Goal: Check status: Check status

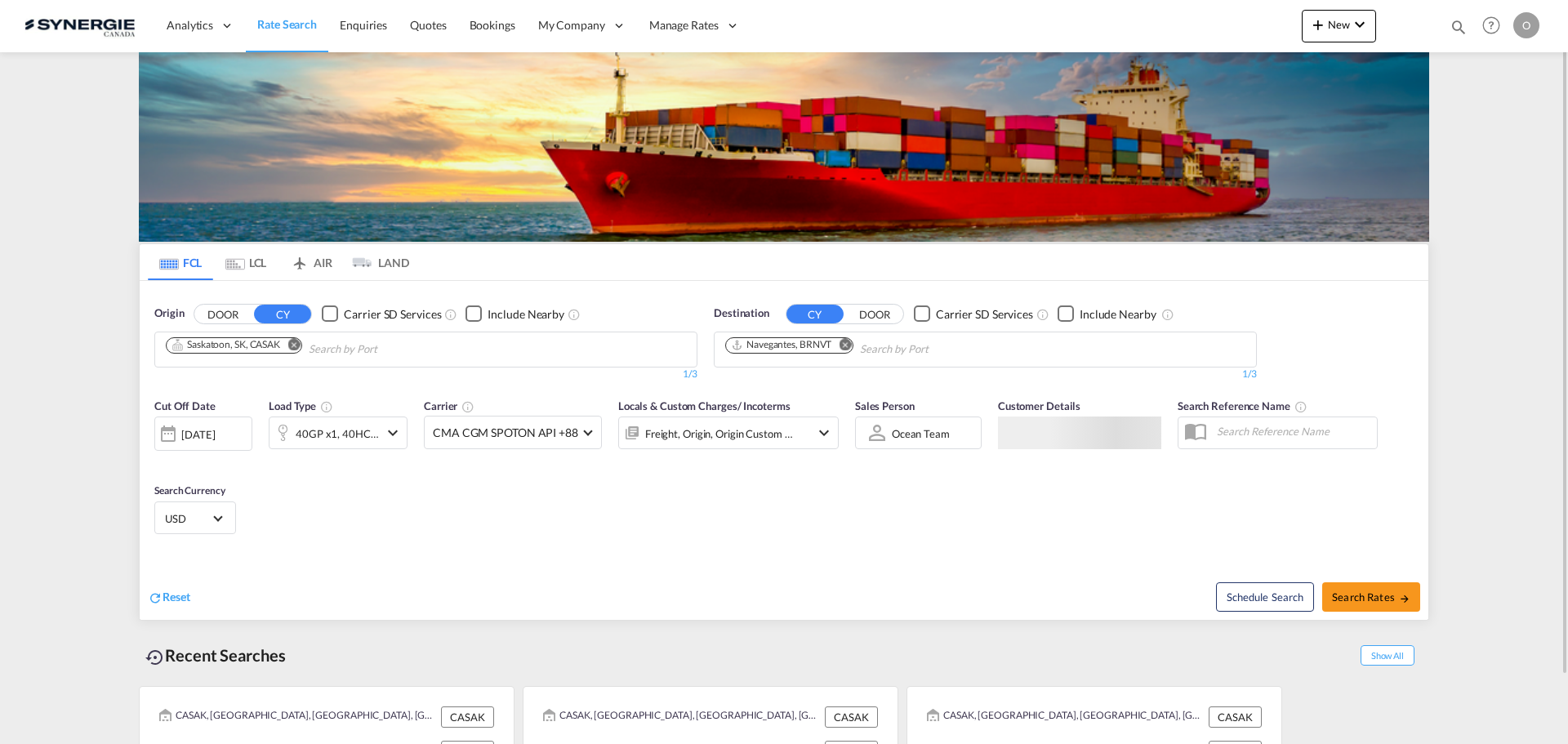
drag, startPoint x: 1458, startPoint y: 27, endPoint x: 1433, endPoint y: 31, distance: 25.3
click at [1458, 27] on md-icon "icon-magnify" at bounding box center [1458, 26] width 18 height 18
click at [1202, 33] on select "Bookings Quotes Enquiries" at bounding box center [1198, 27] width 78 height 29
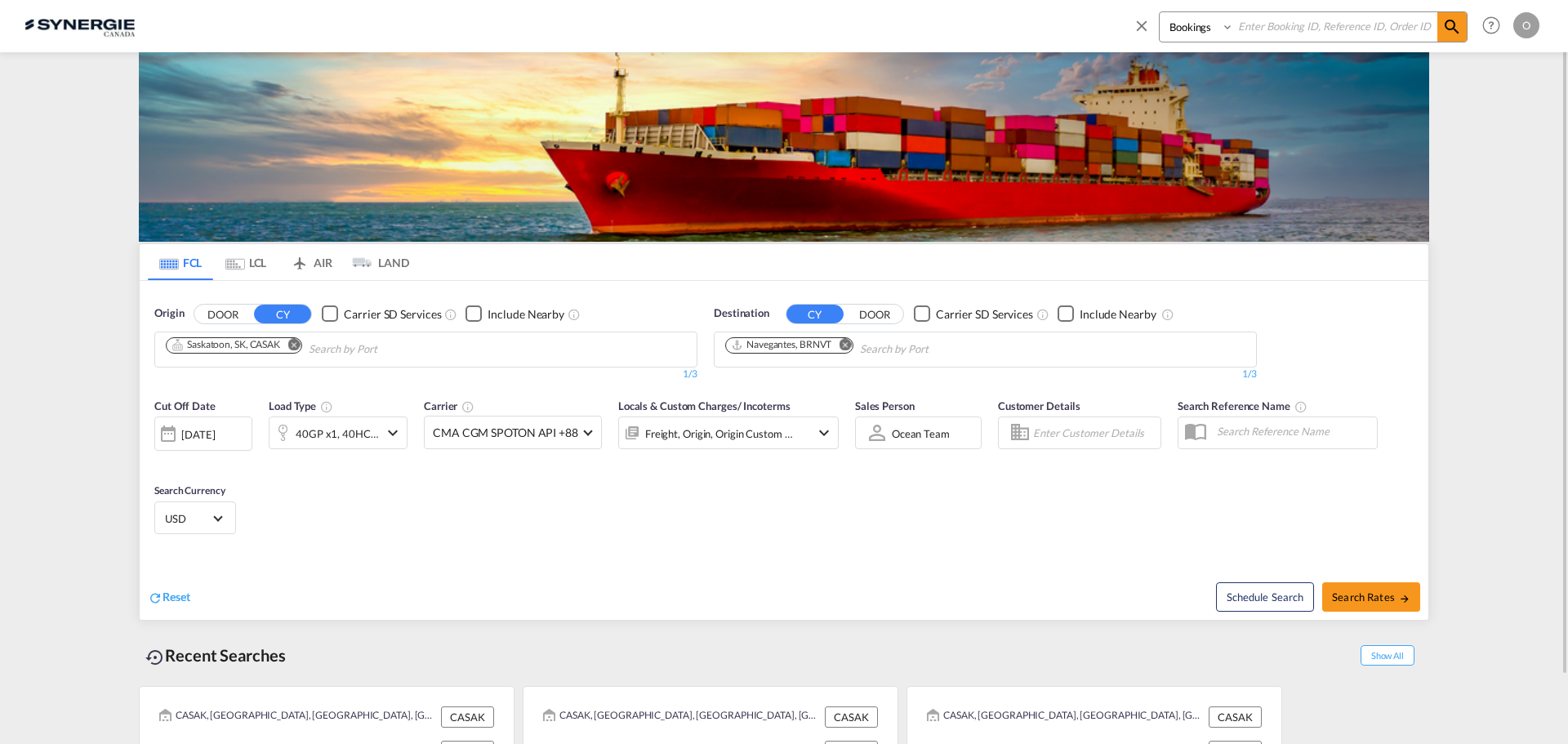
select select "Quotes"
click at [1160, 13] on select "Bookings Quotes Enquiries" at bounding box center [1198, 27] width 78 height 29
click at [1277, 24] on input at bounding box center [1335, 27] width 203 height 28
paste input "SYC000014760"
type input "SYC000014760"
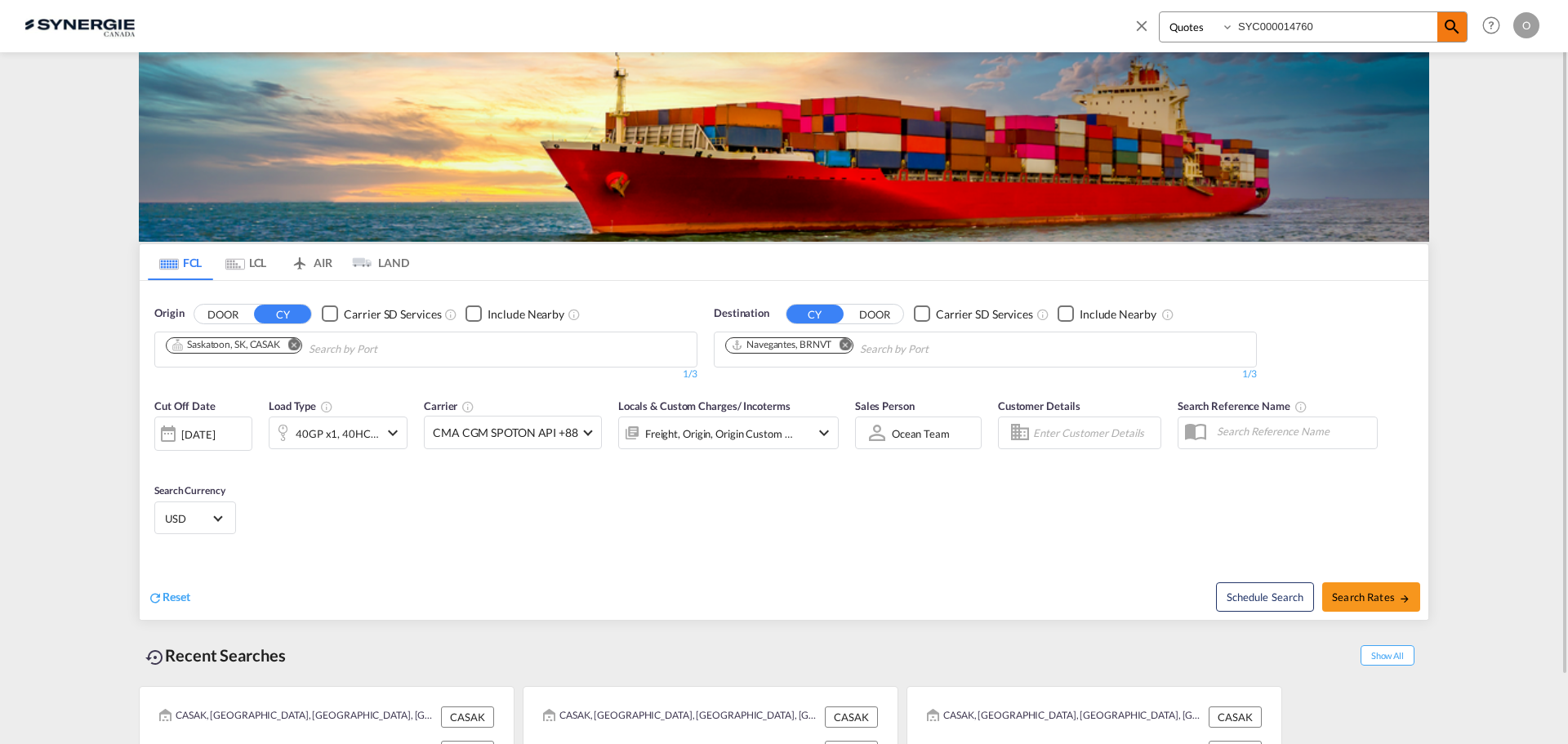
click at [1446, 27] on md-icon "icon-magnify" at bounding box center [1452, 27] width 19 height 19
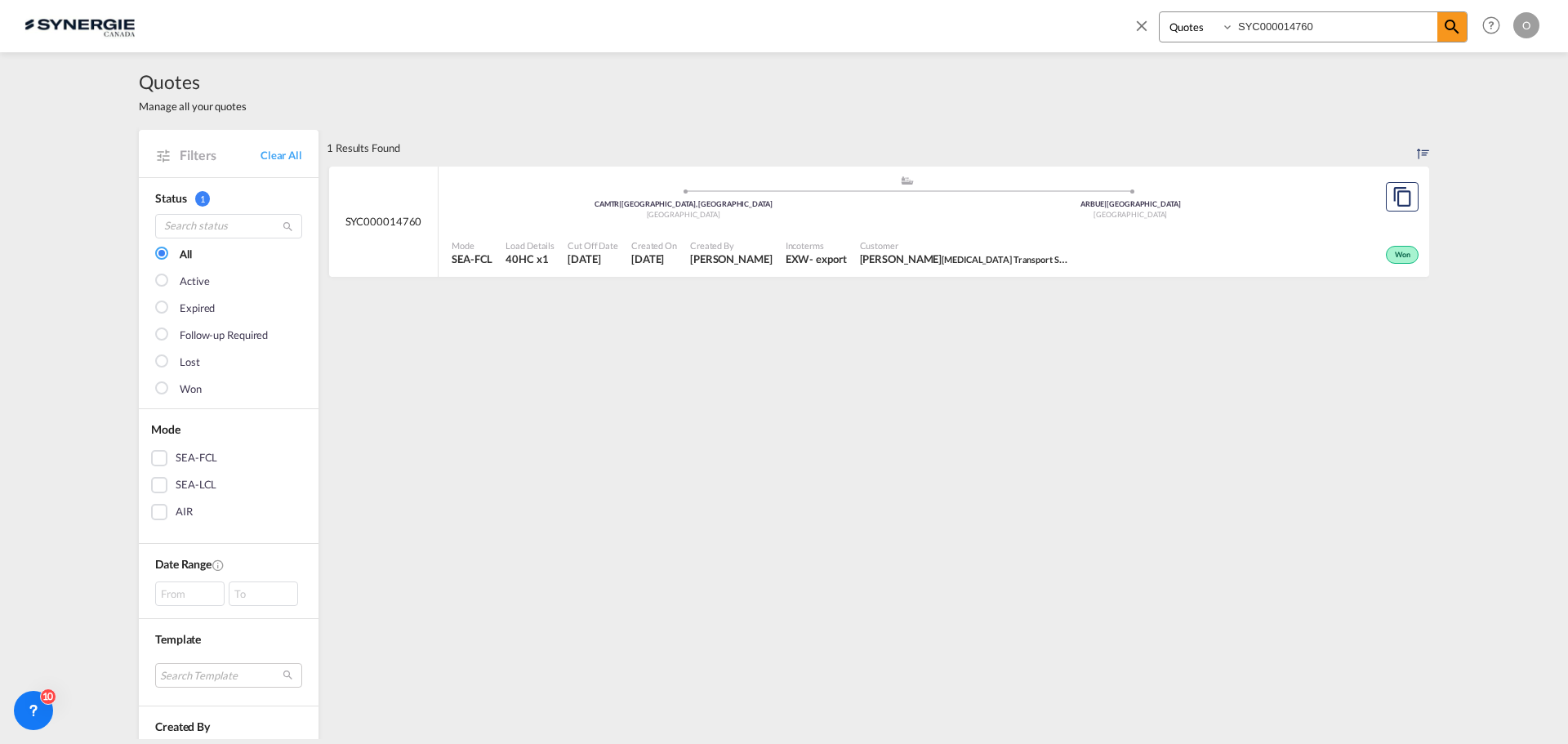
click at [671, 265] on span "[DATE]" at bounding box center [654, 259] width 46 height 15
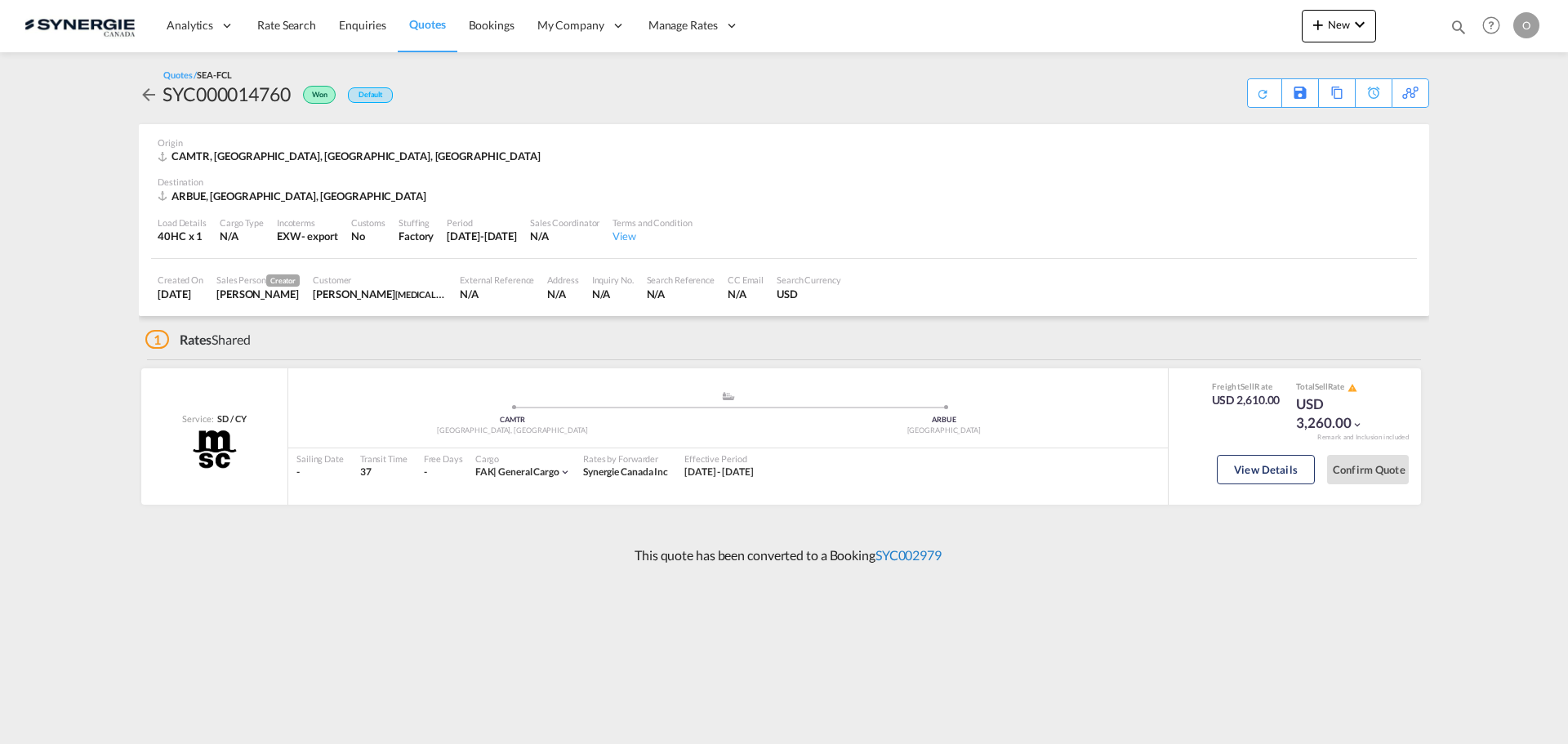
click at [908, 552] on link "SYC002979" at bounding box center [909, 555] width 66 height 16
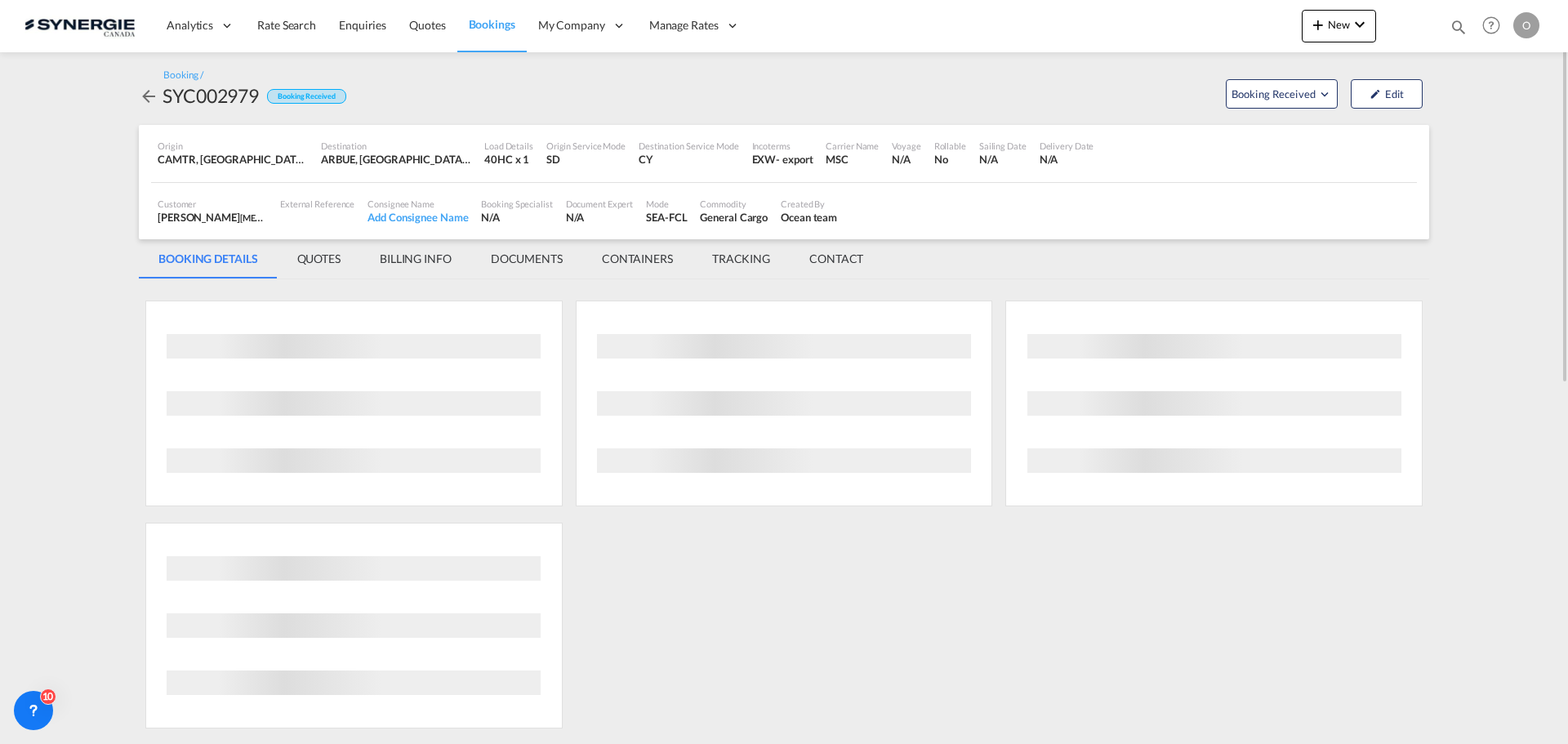
click at [315, 258] on md-tab-item "QUOTES" at bounding box center [319, 259] width 83 height 39
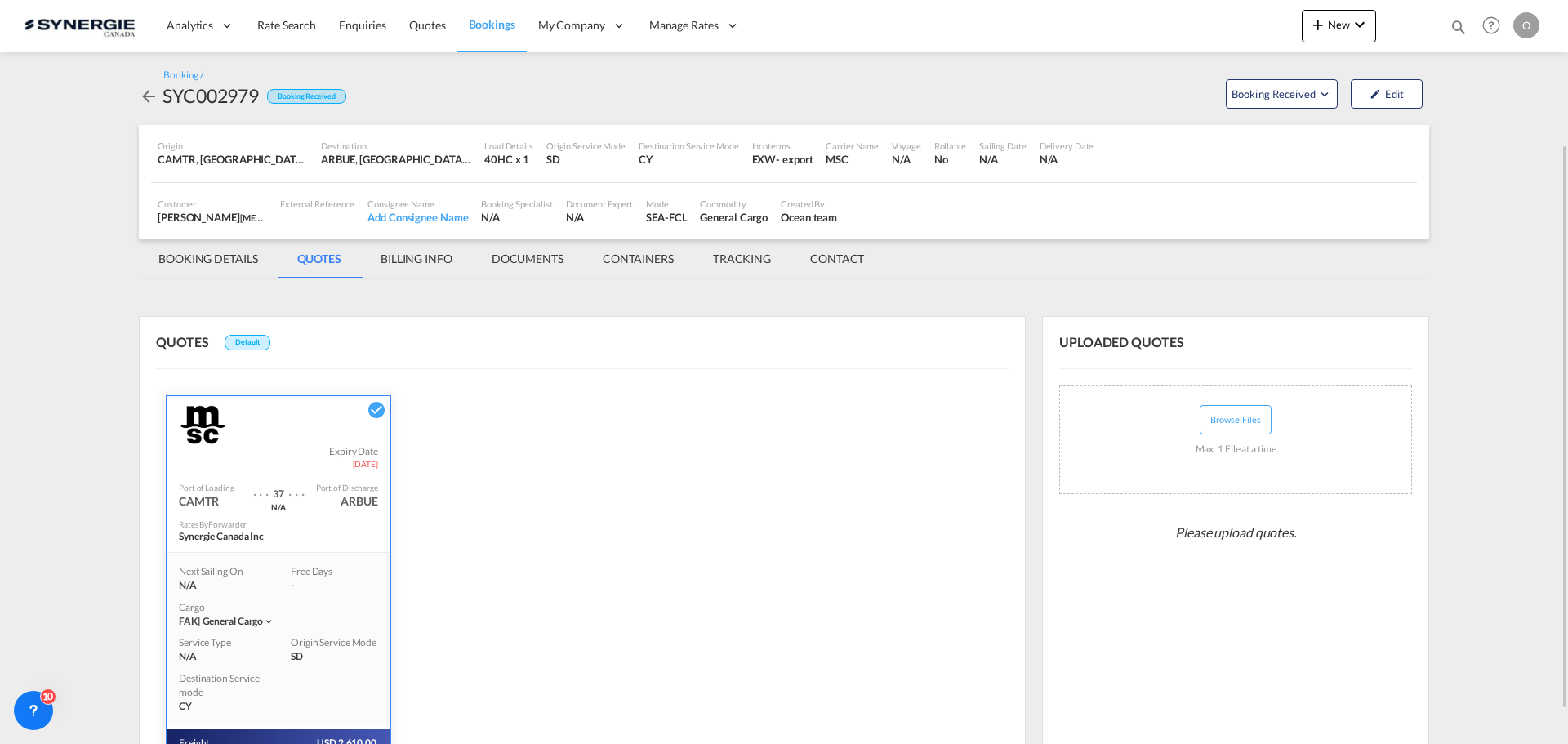
scroll to position [233, 0]
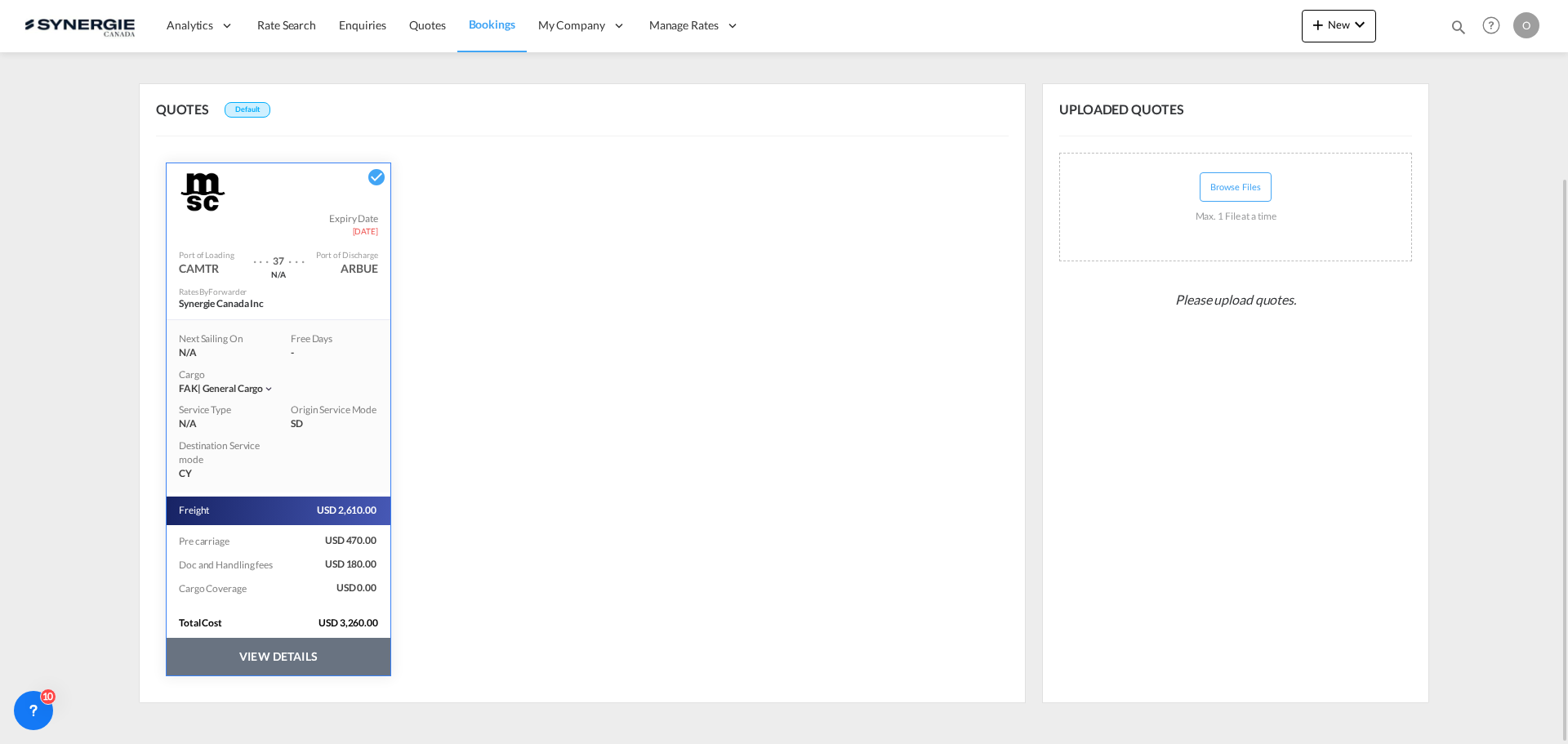
click at [256, 654] on button "VIEW DETAILS" at bounding box center [278, 656] width 223 height 38
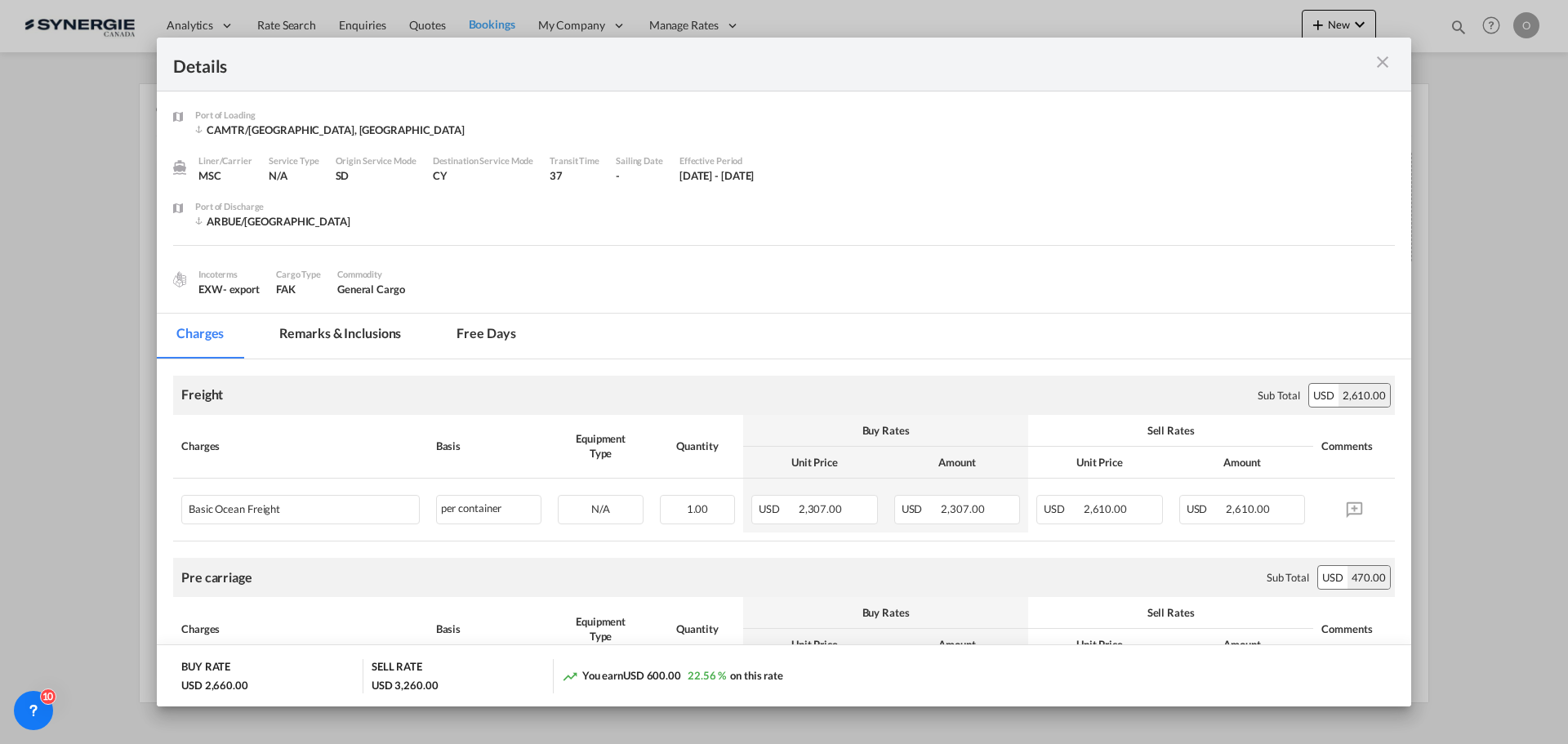
click at [314, 329] on md-tab-item "Remarks & Inclusions" at bounding box center [340, 336] width 161 height 45
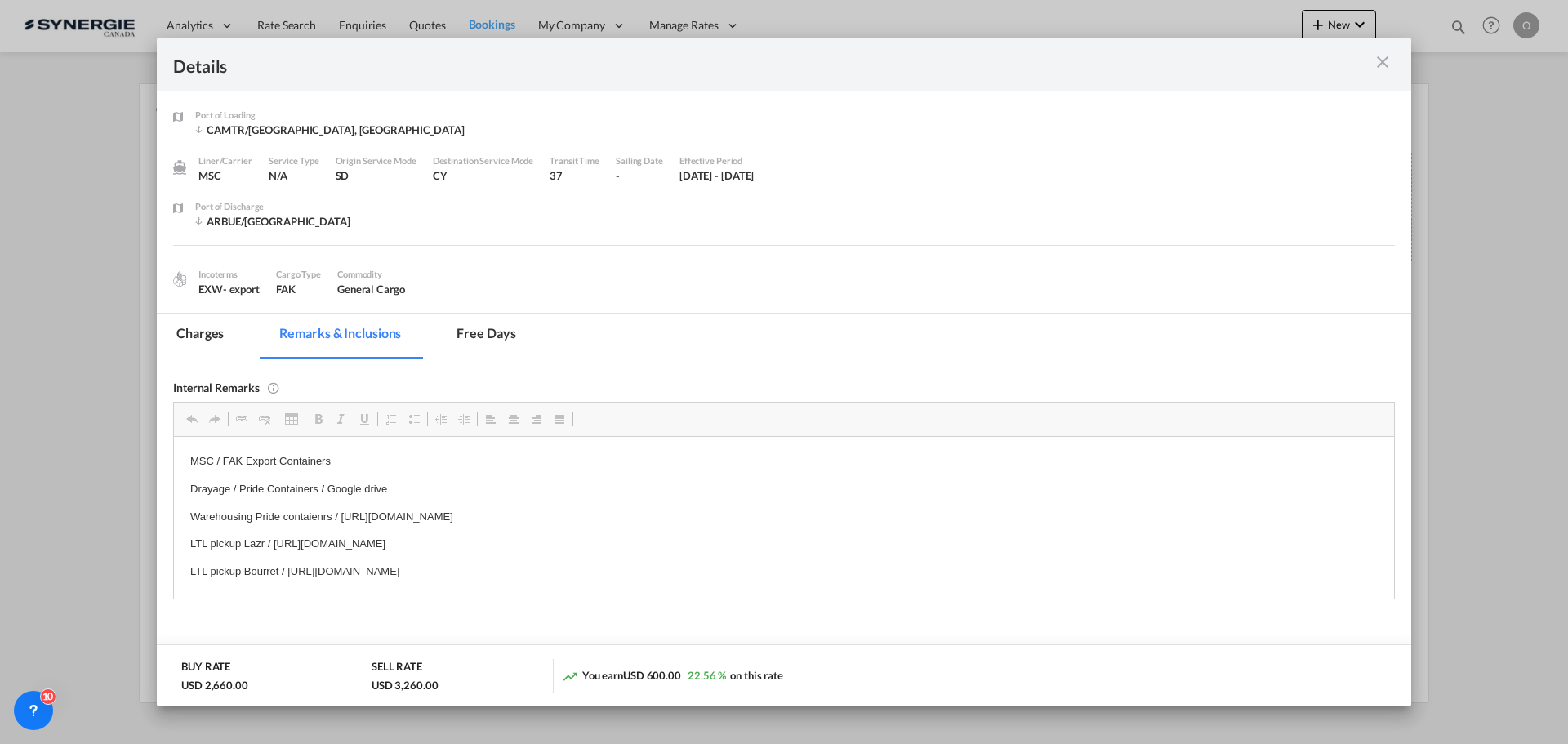
scroll to position [0, 0]
